Goal: Check status: Check status

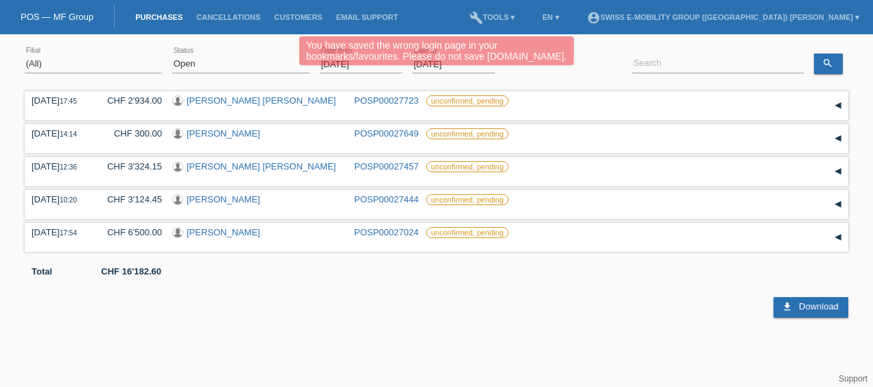
click at [364, 67] on div "You have saved the wrong login page in your bookmarks/favourites. Please do not…" at bounding box center [435, 52] width 523 height 32
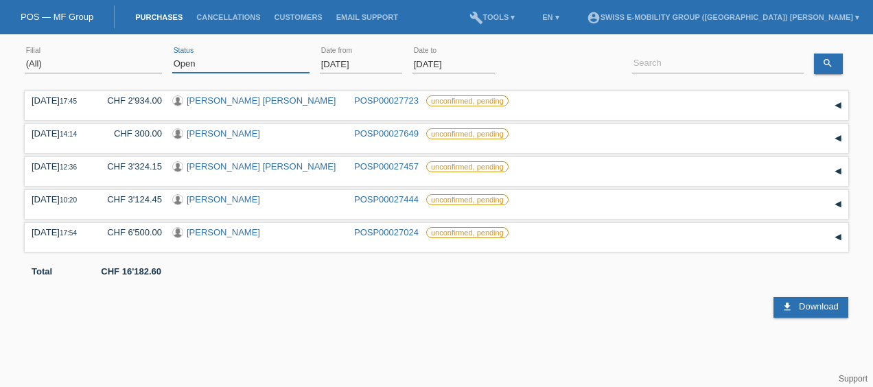
click at [228, 59] on select "(All) New Open Returned Stepped back / Cancelled Completed" at bounding box center [240, 64] width 137 height 16
select select "ALL"
click at [172, 56] on select "(All) New Open Returned Stepped back / Cancelled Completed" at bounding box center [240, 64] width 137 height 16
click at [364, 70] on body "You have saved the wrong login page in your bookmarks/favourites. Please do not…" at bounding box center [436, 179] width 873 height 276
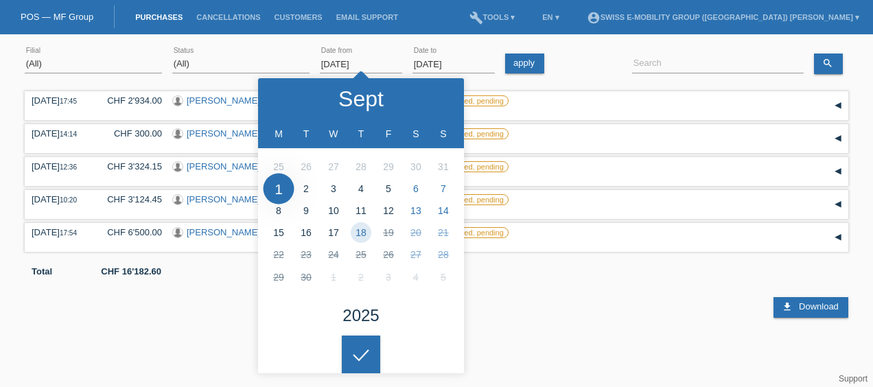
click at [364, 67] on input "[DATE]" at bounding box center [361, 64] width 82 height 17
type input "[DATE]"
click at [363, 354] on div at bounding box center [361, 354] width 38 height 38
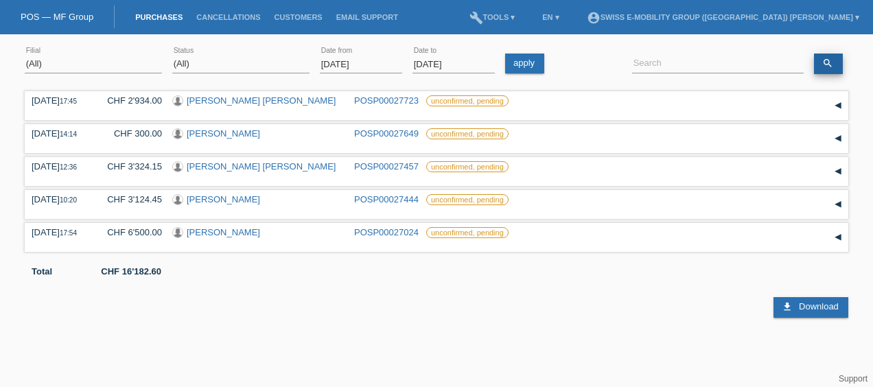
click at [823, 57] on link "search" at bounding box center [828, 64] width 29 height 21
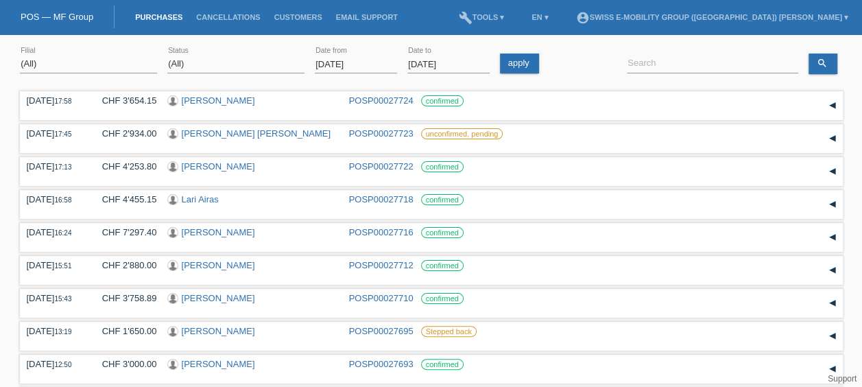
scroll to position [121, 0]
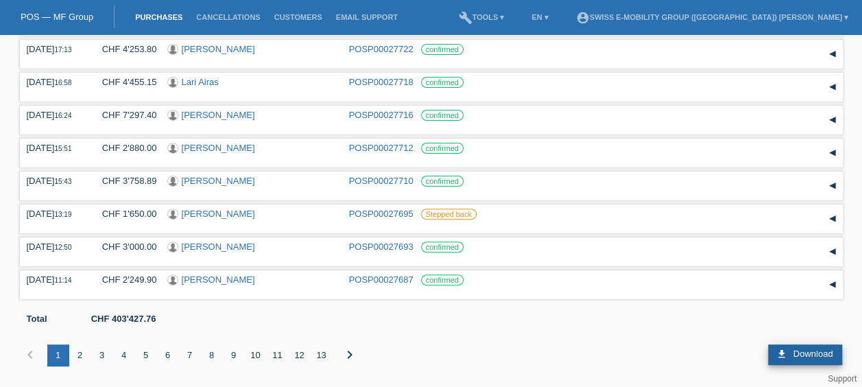
click at [797, 348] on link "download Download" at bounding box center [805, 354] width 74 height 21
